Goal: Task Accomplishment & Management: Complete application form

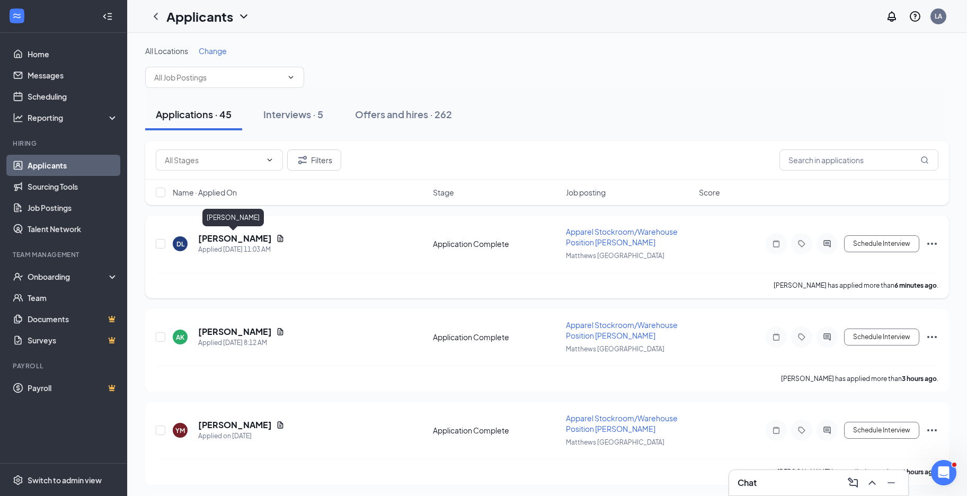
click at [247, 237] on h5 "[PERSON_NAME]" at bounding box center [235, 239] width 74 height 12
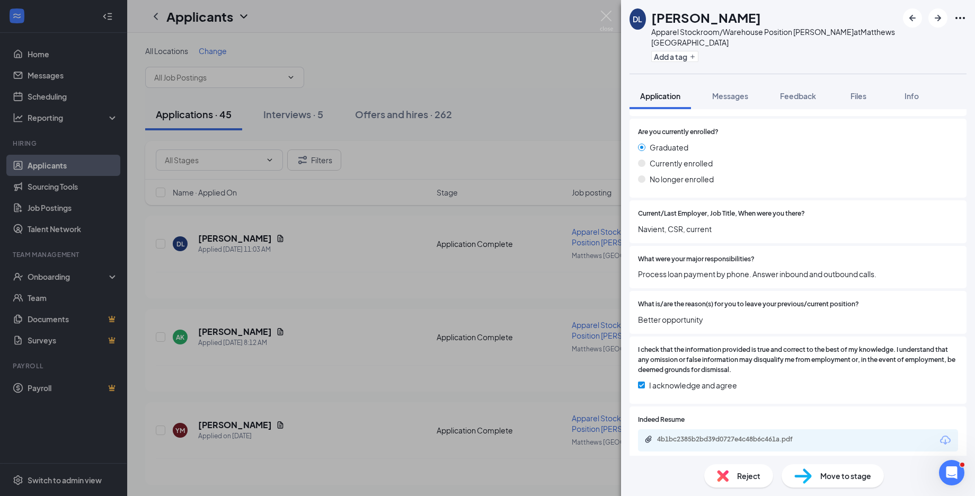
scroll to position [559, 0]
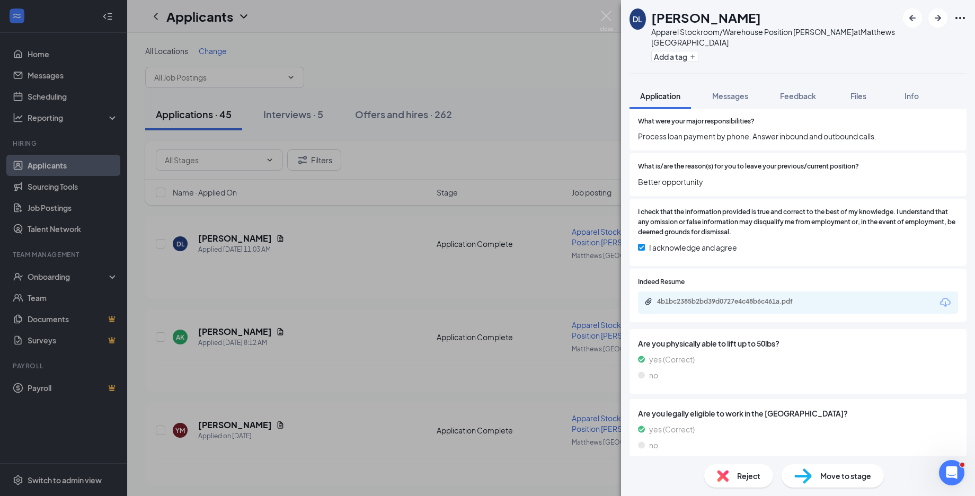
click at [479, 290] on div "DL [PERSON_NAME] Apparel Stockroom/Warehouse Position [PERSON_NAME] at [GEOGRAP…" at bounding box center [487, 248] width 975 height 496
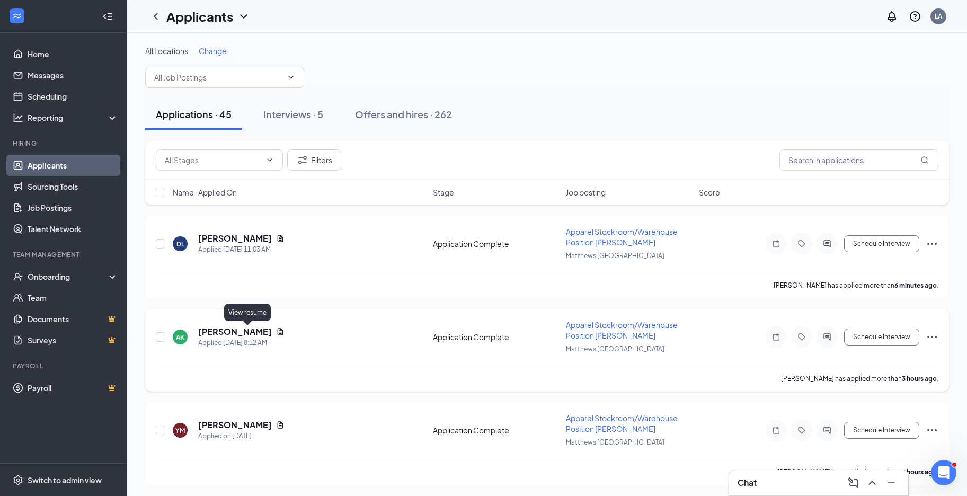
click at [276, 328] on icon "Document" at bounding box center [280, 332] width 8 height 8
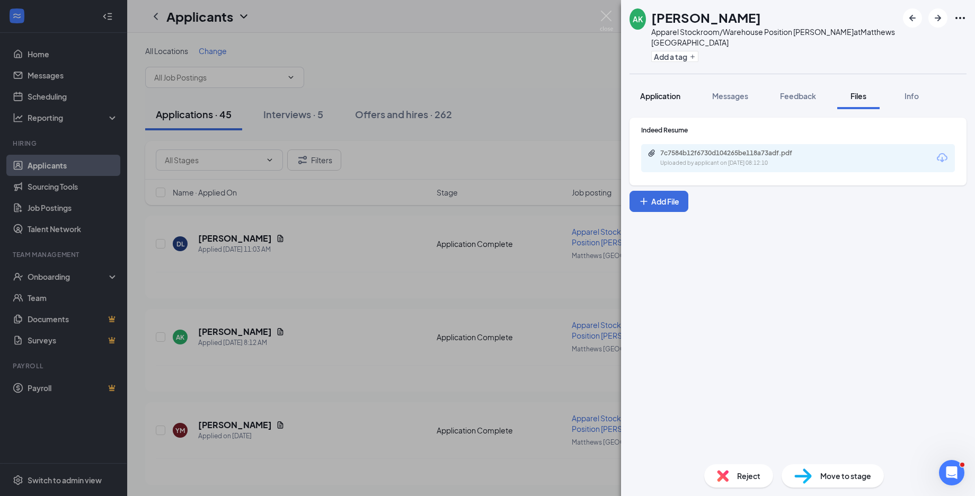
click at [563, 94] on button "Application" at bounding box center [660, 96] width 61 height 27
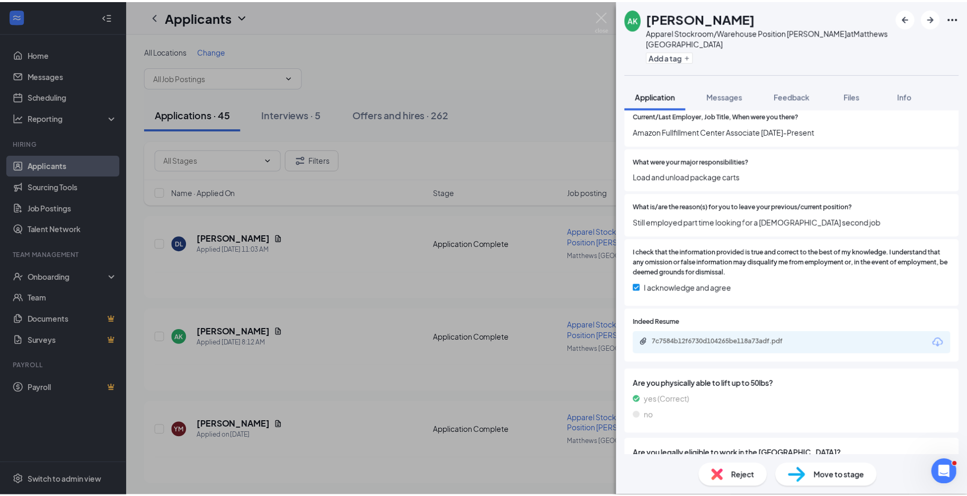
scroll to position [559, 0]
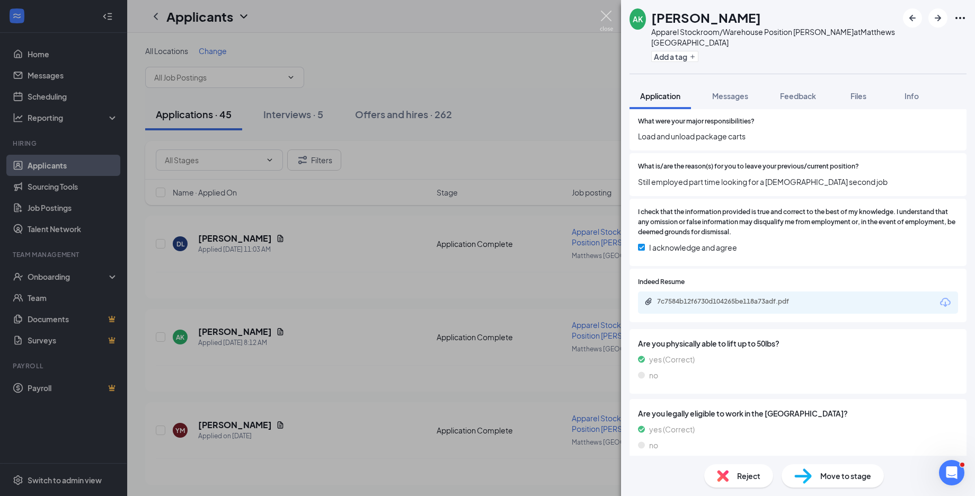
click at [563, 12] on img at bounding box center [606, 21] width 13 height 21
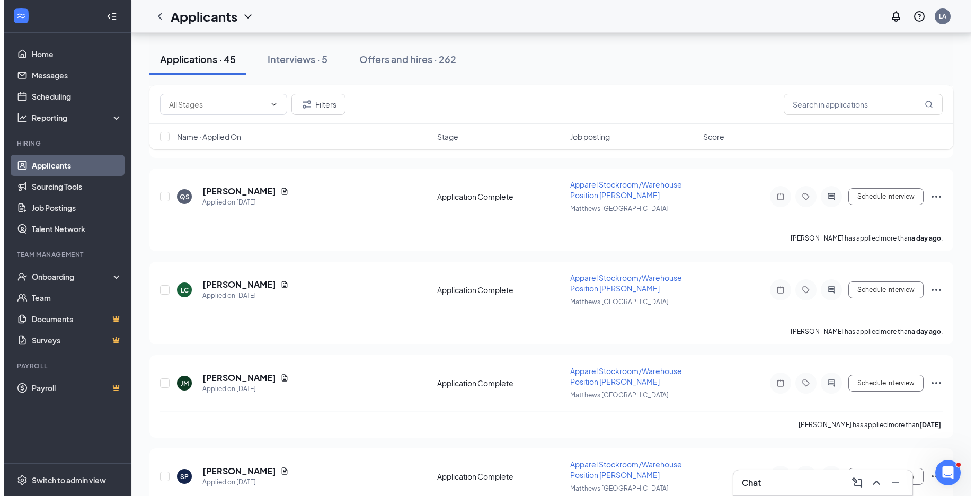
scroll to position [1326, 0]
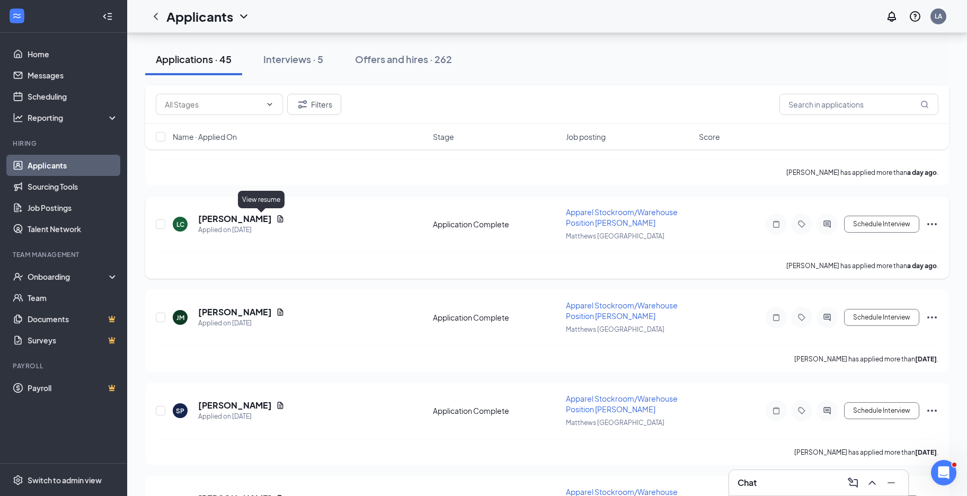
click at [276, 219] on icon "Document" at bounding box center [280, 219] width 8 height 8
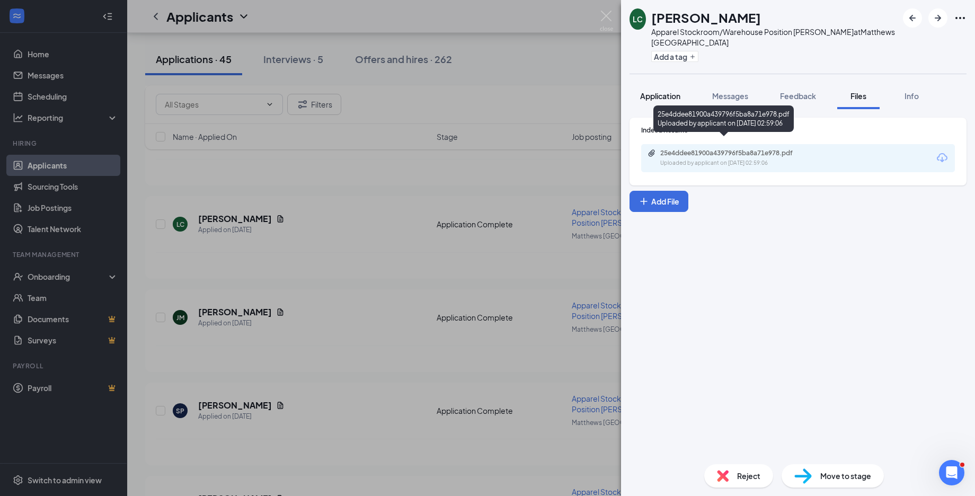
click at [563, 92] on button "Application" at bounding box center [660, 96] width 61 height 27
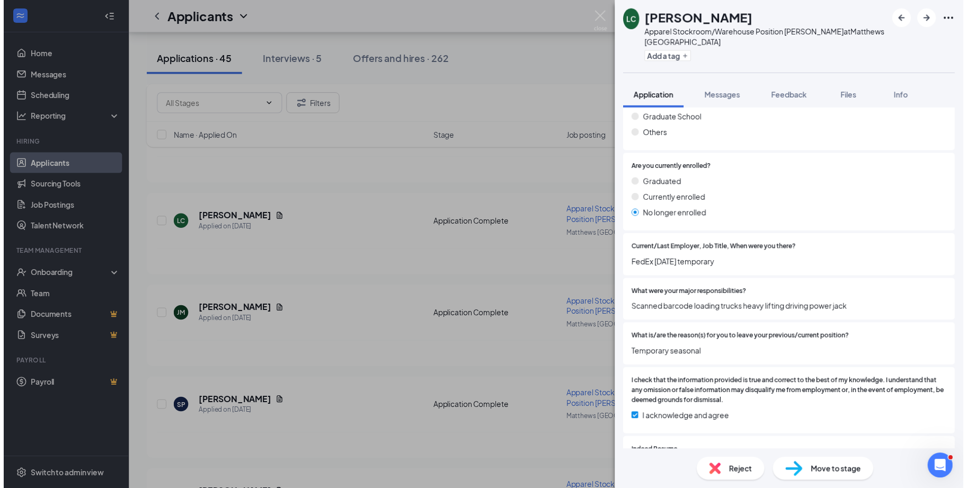
scroll to position [559, 0]
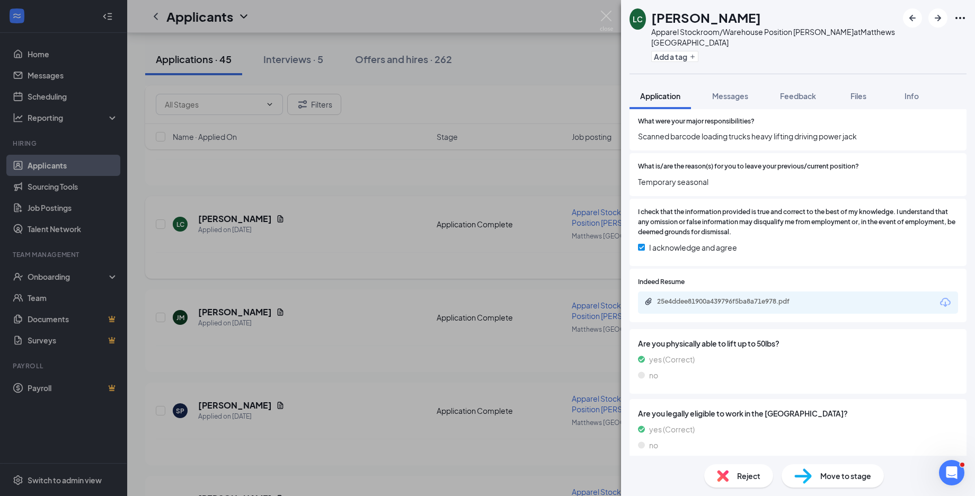
click at [519, 245] on div "LC [PERSON_NAME] Apparel Stockroom/Warehouse Position [PERSON_NAME] at [GEOGRAP…" at bounding box center [487, 248] width 975 height 496
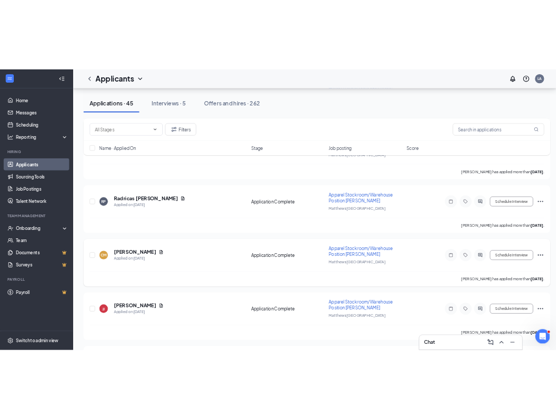
scroll to position [2313, 0]
